Goal: Use online tool/utility: Utilize a website feature to perform a specific function

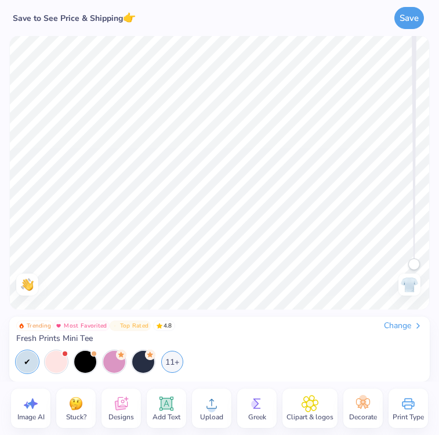
click at [219, 403] on icon at bounding box center [211, 403] width 17 height 17
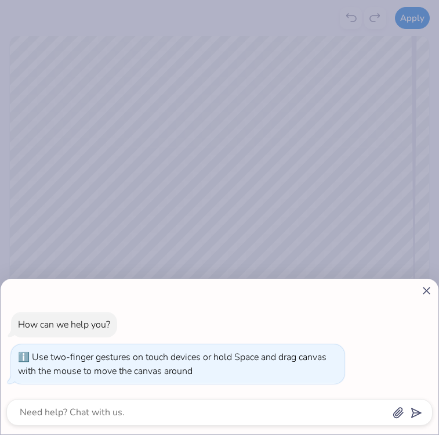
click at [425, 290] on icon at bounding box center [427, 290] width 12 height 12
type textarea "x"
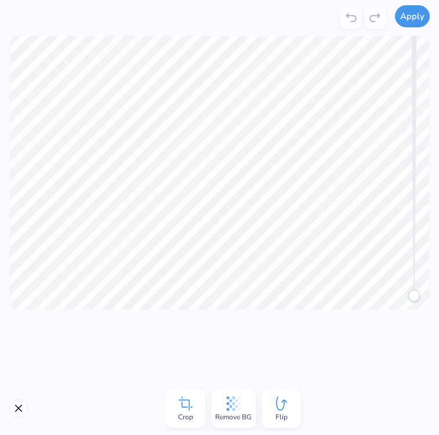
click at [415, 23] on button "Apply" at bounding box center [412, 16] width 35 height 22
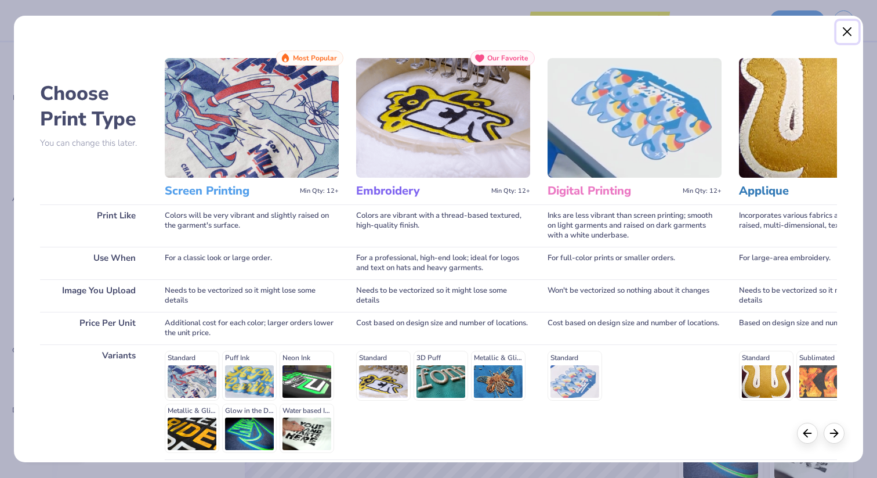
click at [439, 29] on button "Close" at bounding box center [848, 32] width 22 height 22
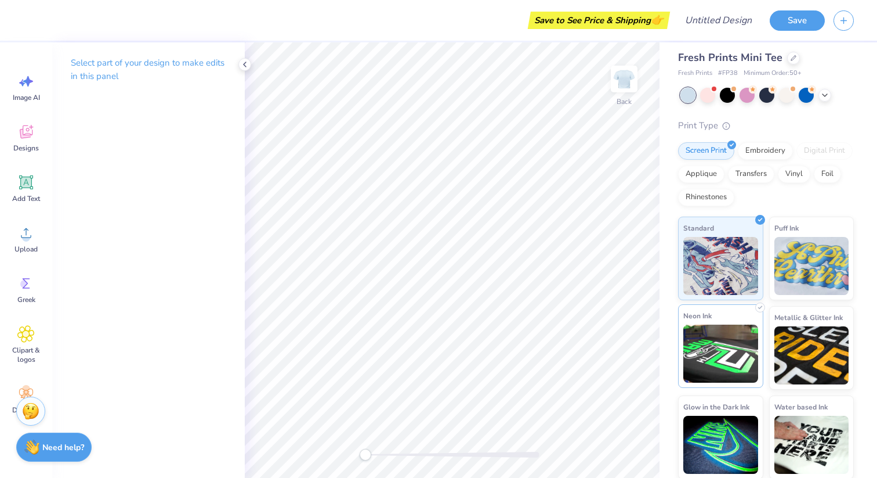
scroll to position [8, 0]
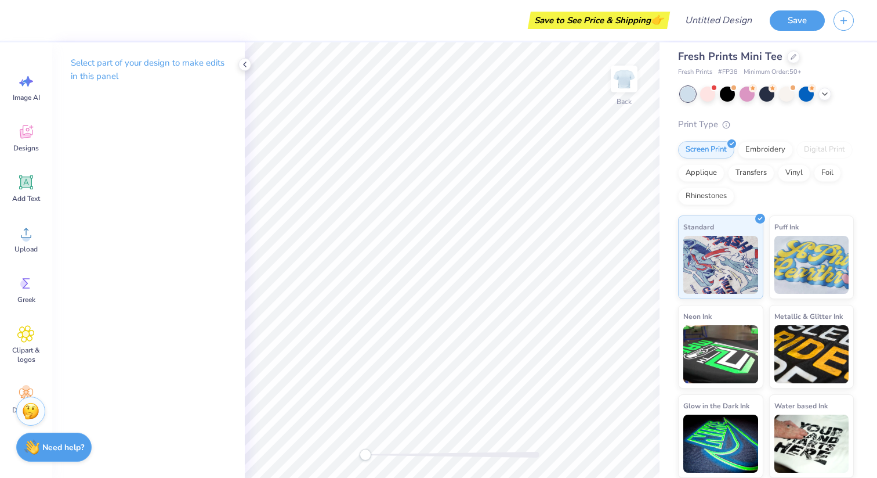
click at [180, 194] on div "Select part of your design to make edits in this panel" at bounding box center [148, 259] width 193 height 435
click at [242, 64] on icon at bounding box center [244, 64] width 9 height 9
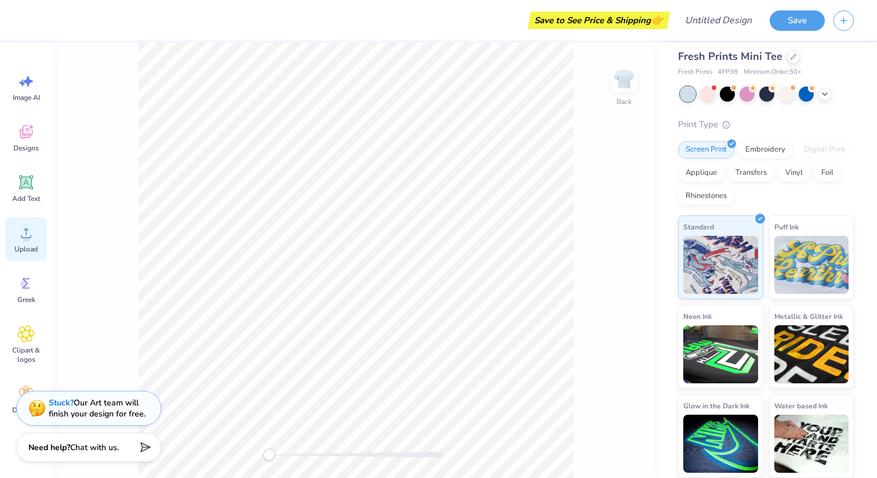
click at [31, 244] on span "Upload" at bounding box center [26, 248] width 23 height 9
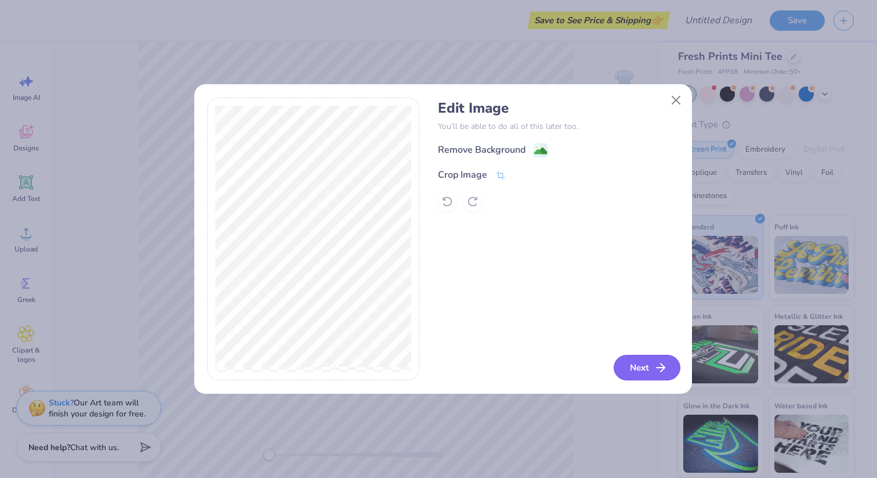
click at [439, 378] on button "Next" at bounding box center [647, 368] width 67 height 26
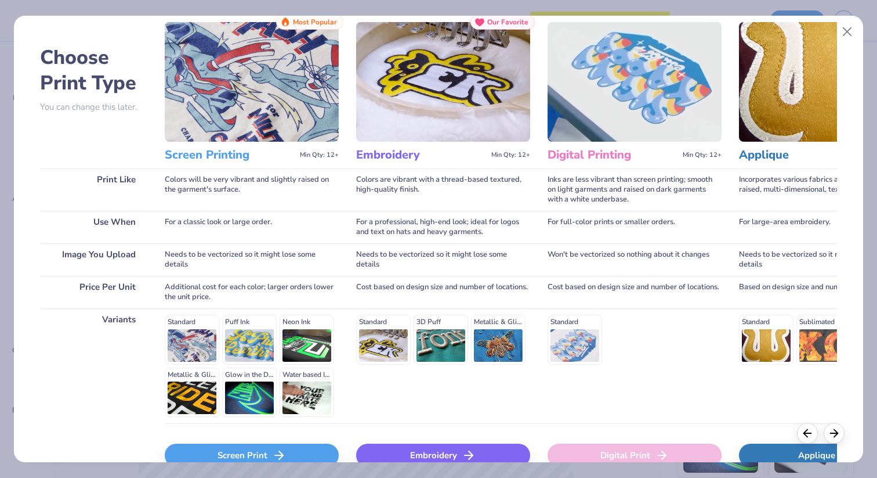
scroll to position [101, 0]
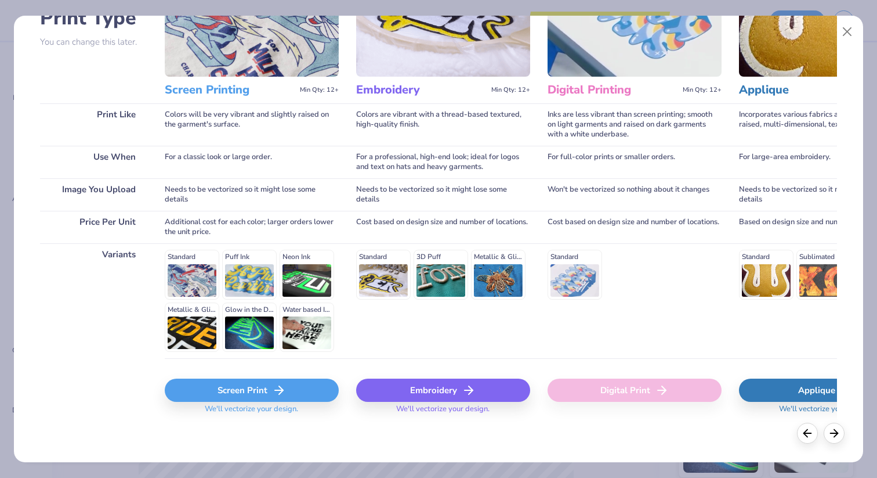
click at [288, 394] on div "Screen Print" at bounding box center [252, 389] width 174 height 23
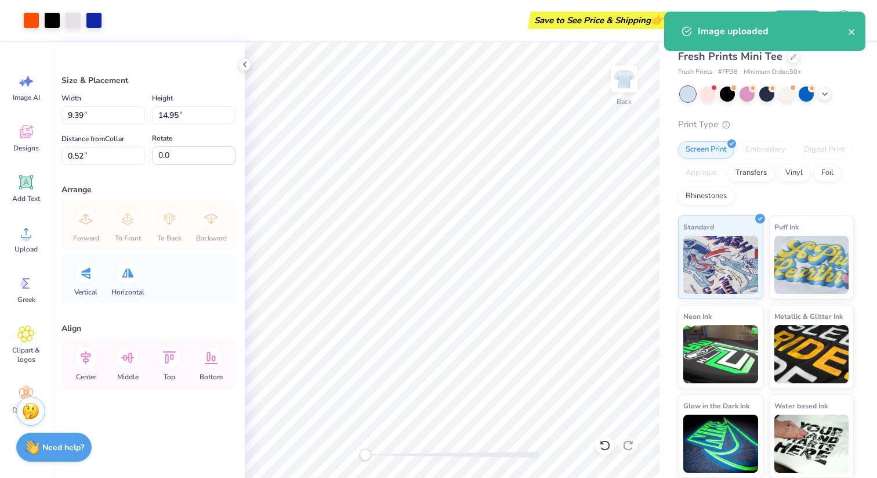
type input "3.00"
type input "4.78"
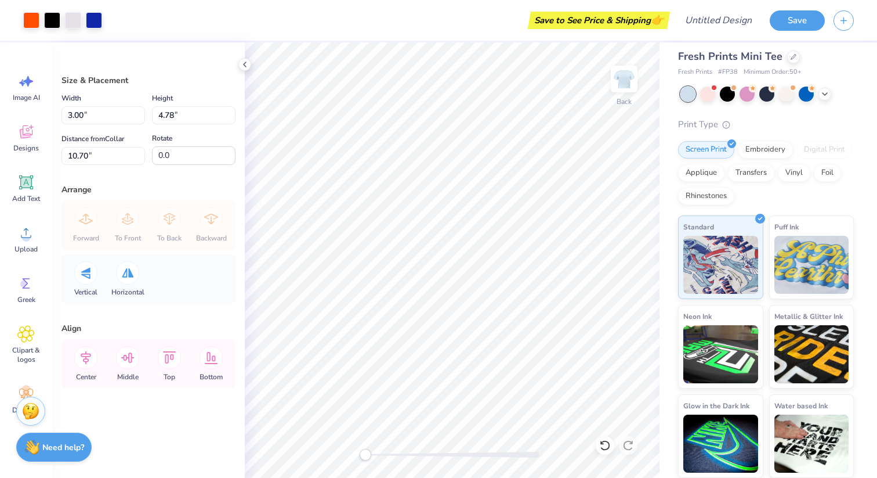
type input "1.78"
type input "3.46"
type input "5.50"
type input "1.85"
type input "3.76"
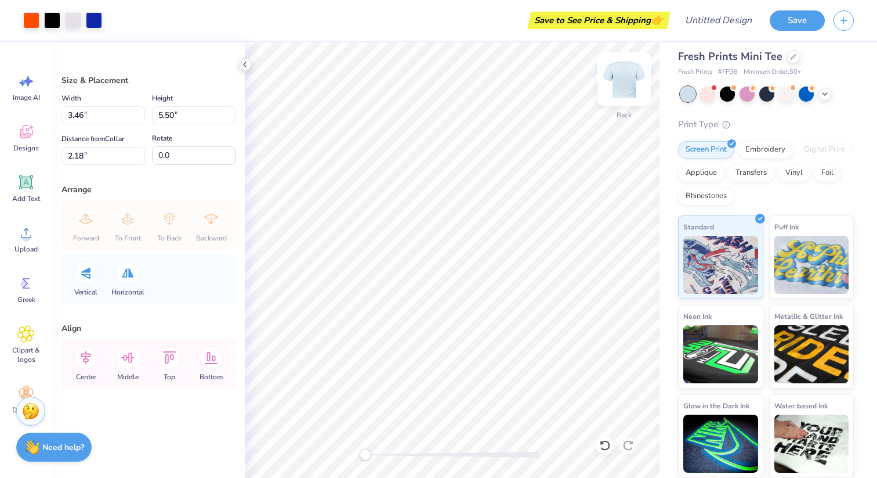
type input "5.99"
type input "1.69"
type input "4.52"
type input "7.20"
click at [439, 155] on div "Embroidery" at bounding box center [765, 147] width 55 height 17
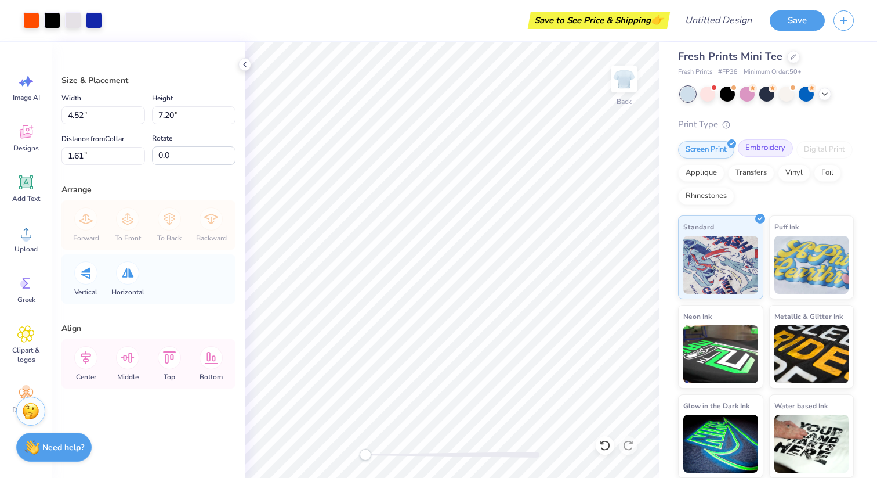
scroll to position [0, 0]
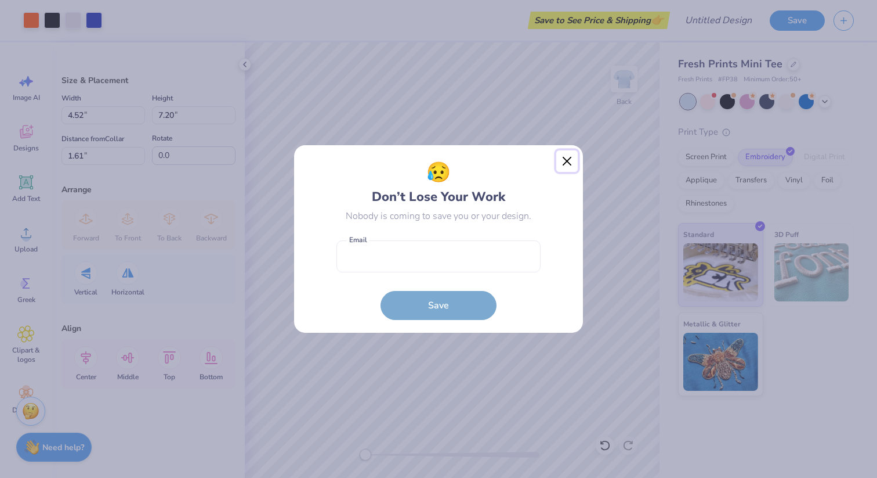
click at [439, 161] on button "Close" at bounding box center [568, 161] width 22 height 22
